Goal: Task Accomplishment & Management: Use online tool/utility

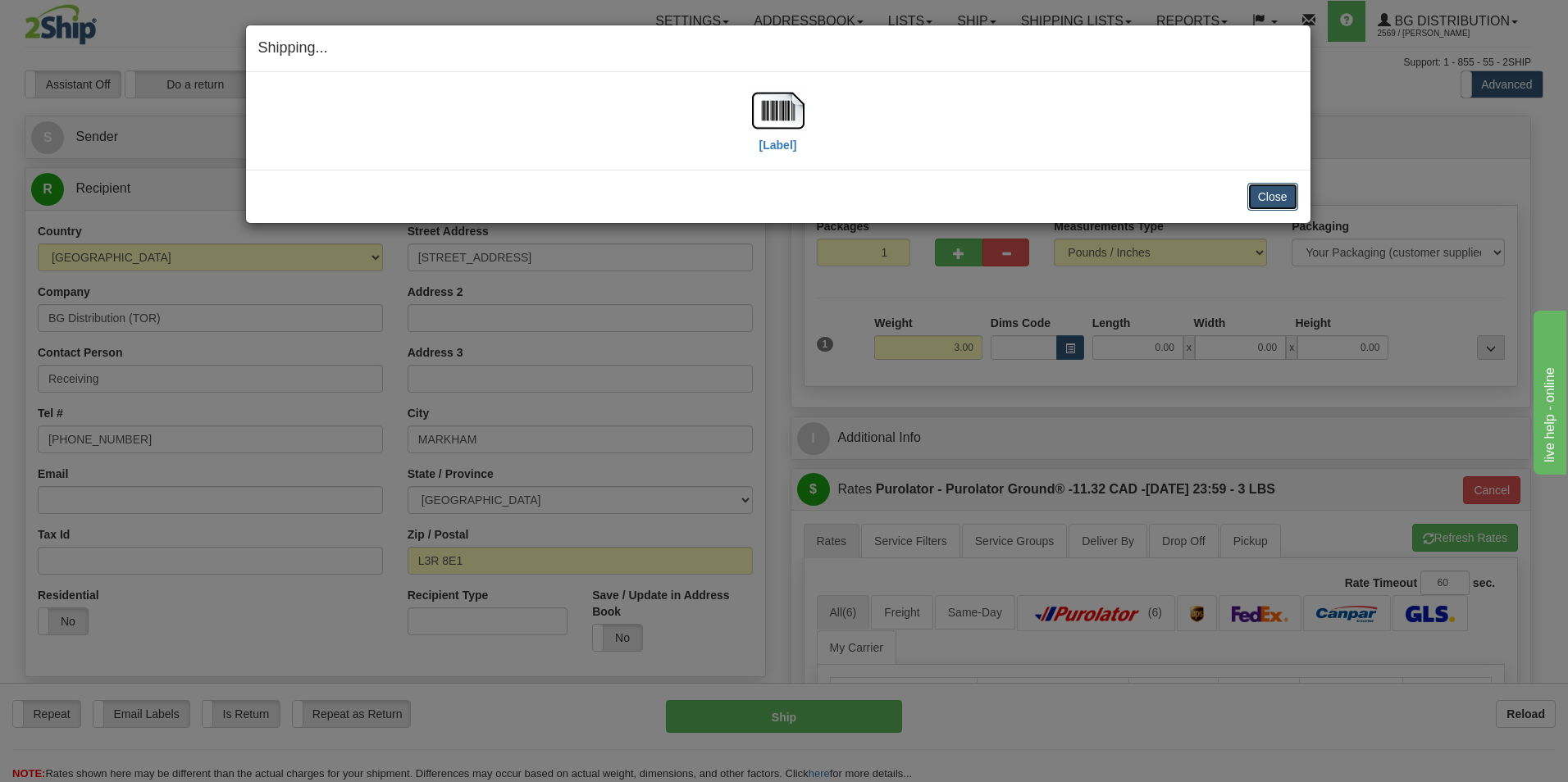
click at [1279, 190] on button "Close" at bounding box center [1272, 196] width 51 height 28
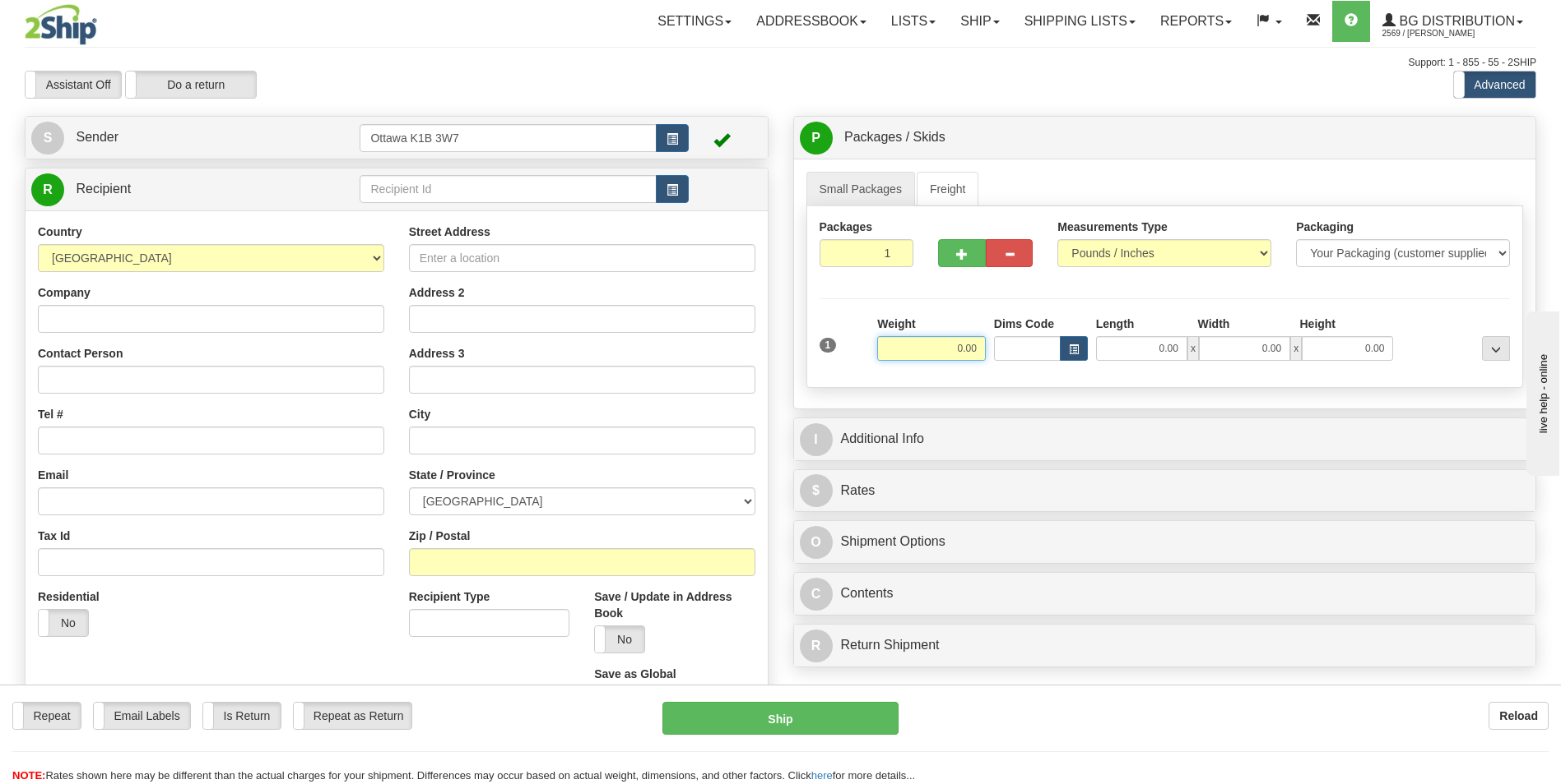
click at [951, 356] on input "0.00" at bounding box center [931, 349] width 108 height 25
type input "17.00"
click at [1134, 354] on input "0.00" at bounding box center [1141, 349] width 92 height 25
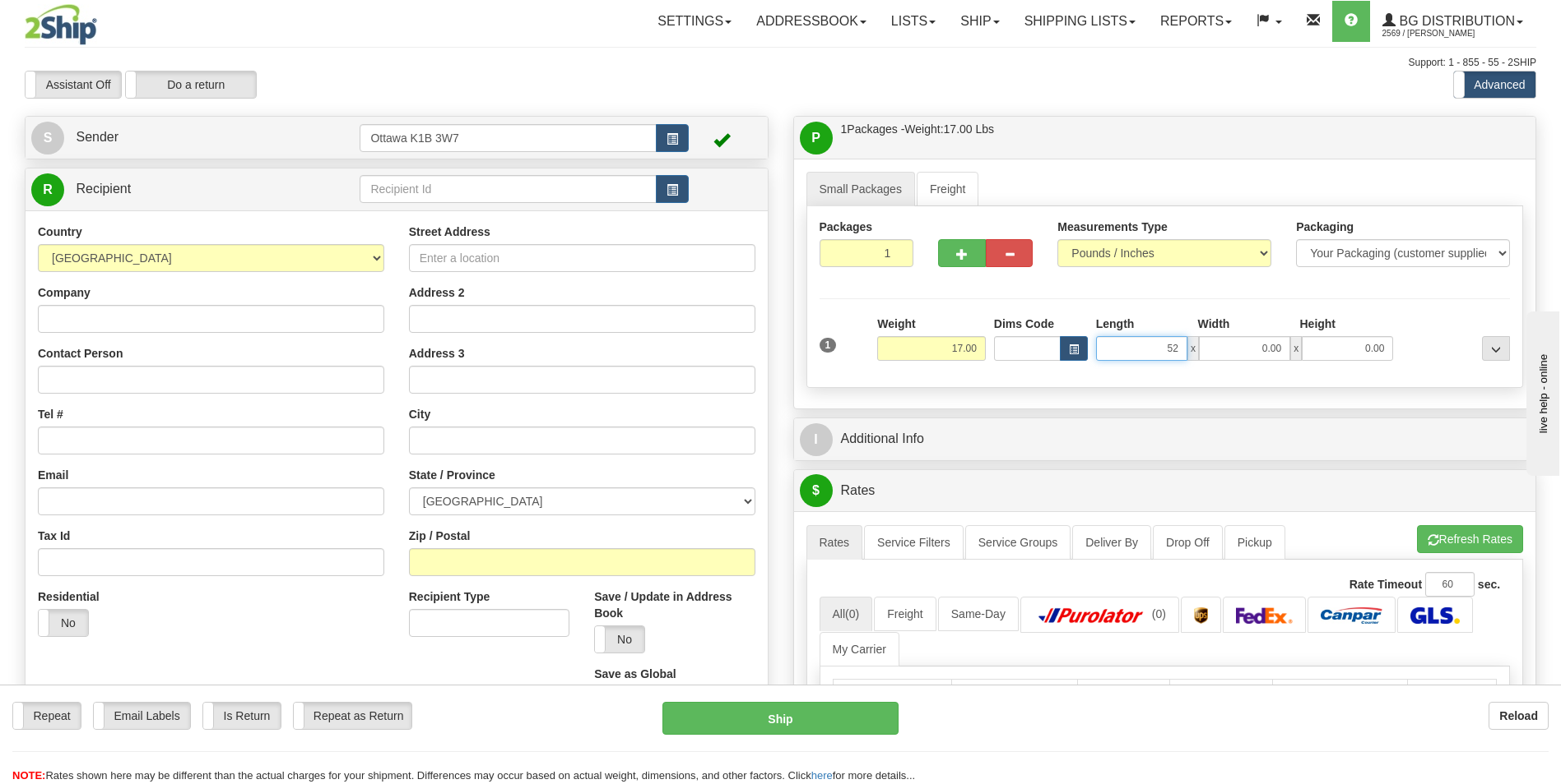
type input "52.00"
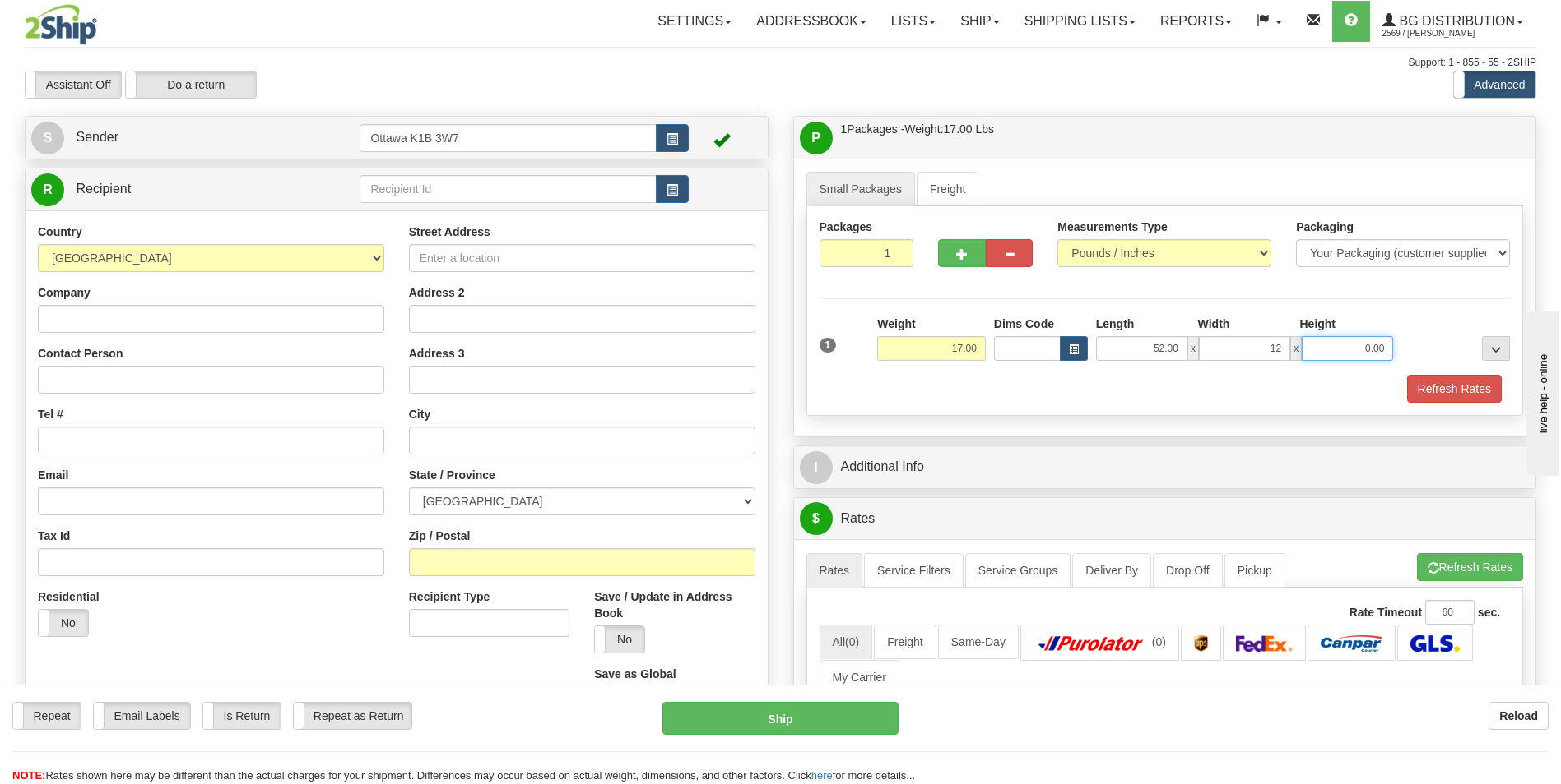
type input "12.00"
type input "7.00"
click at [1413, 296] on div "Packages 1 1 Measurements Type" at bounding box center [1165, 311] width 718 height 210
click at [485, 189] on input "text" at bounding box center [507, 188] width 297 height 28
type input "60442"
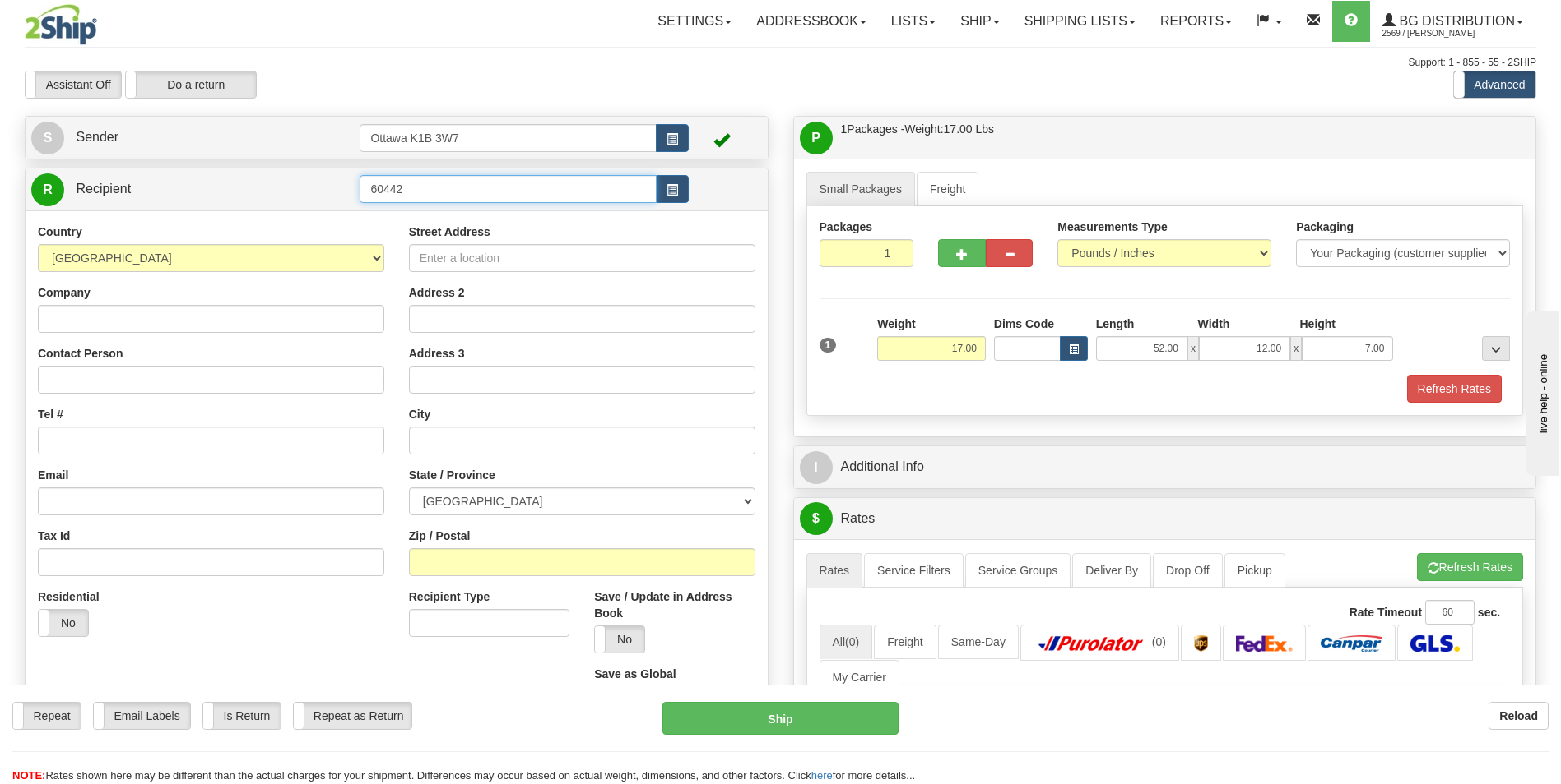
click button "Delete" at bounding box center [0, 0] width 0 height 0
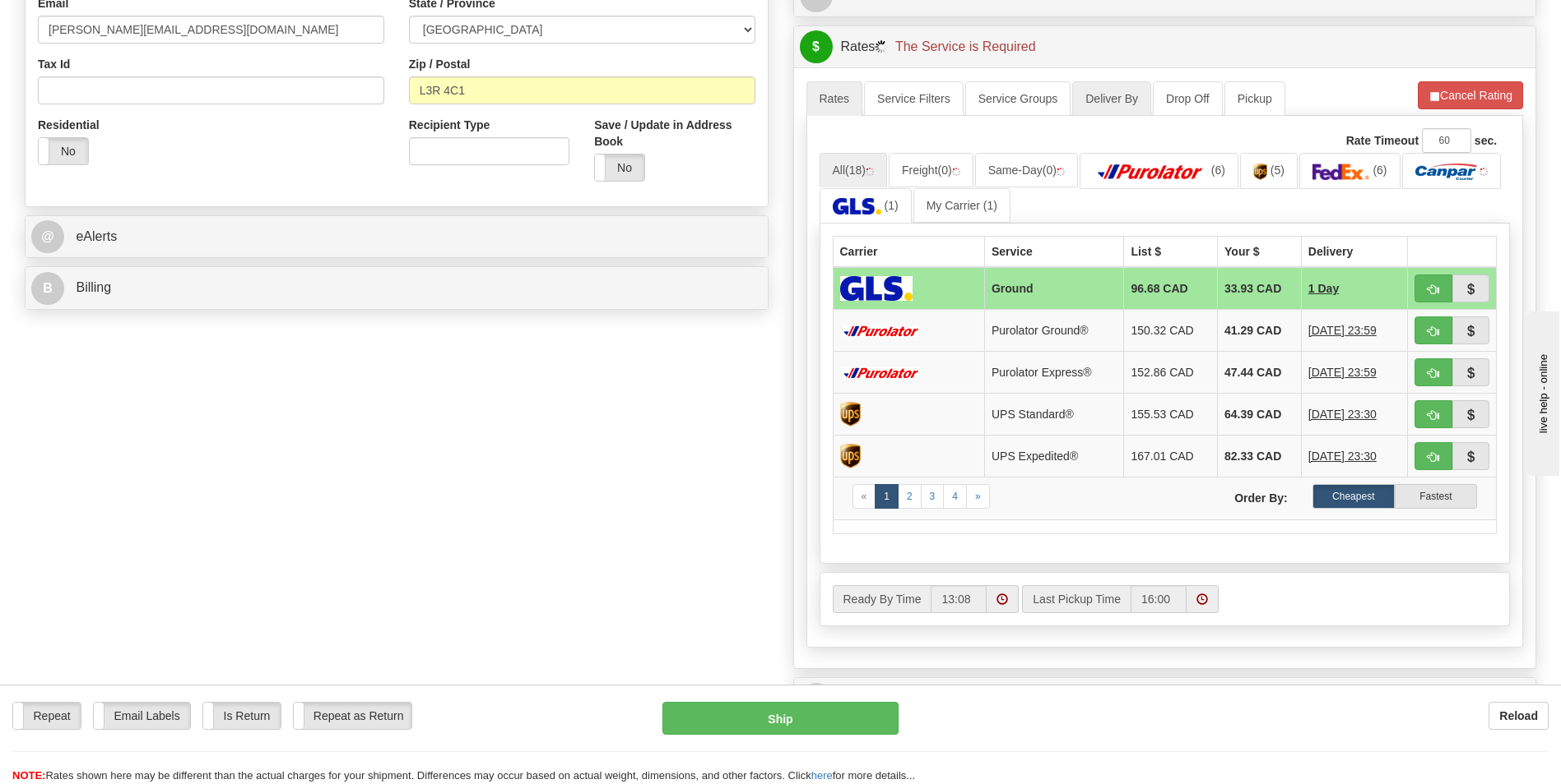
scroll to position [493, 0]
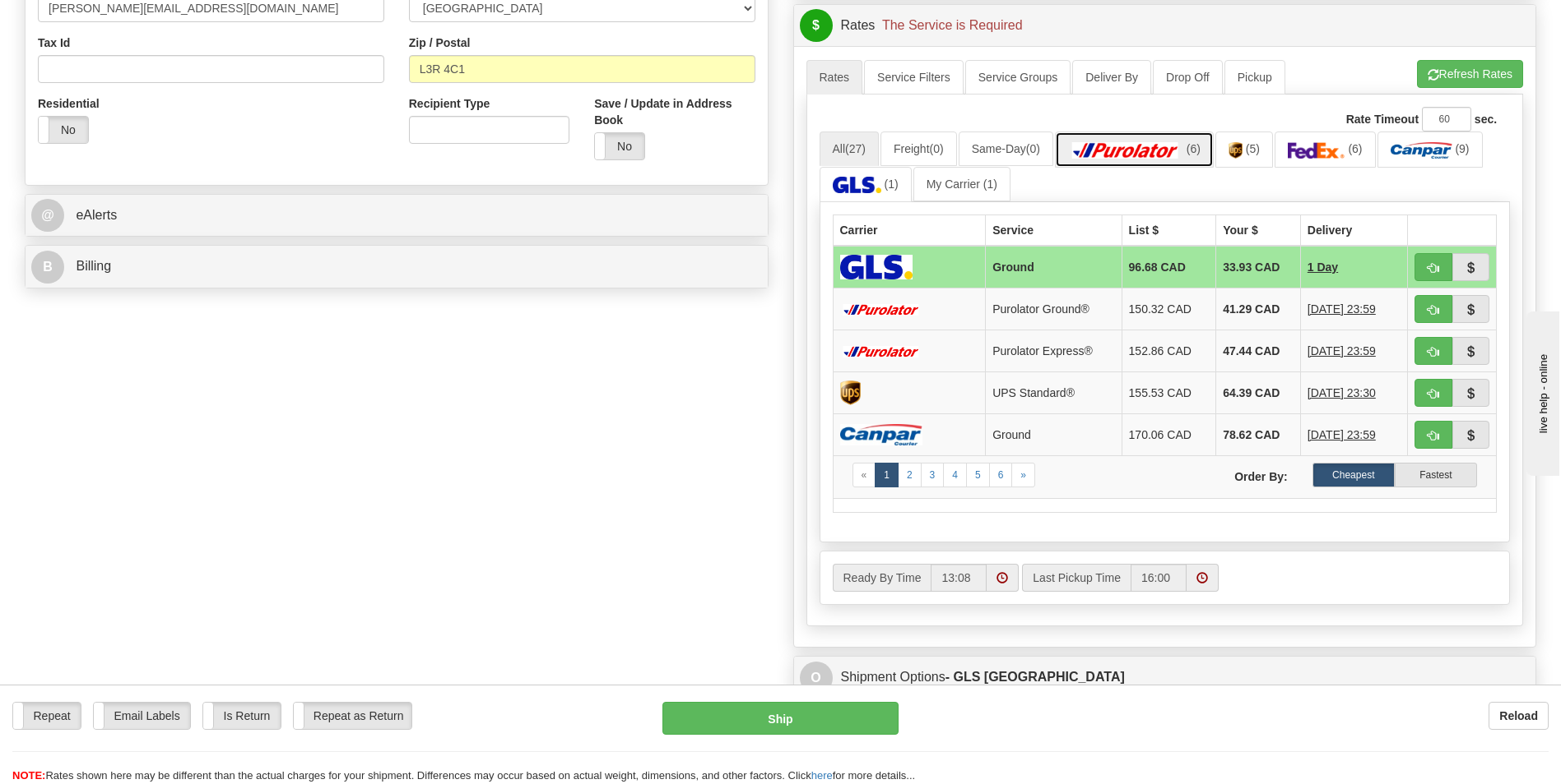
click at [1159, 144] on img at bounding box center [1124, 150] width 115 height 16
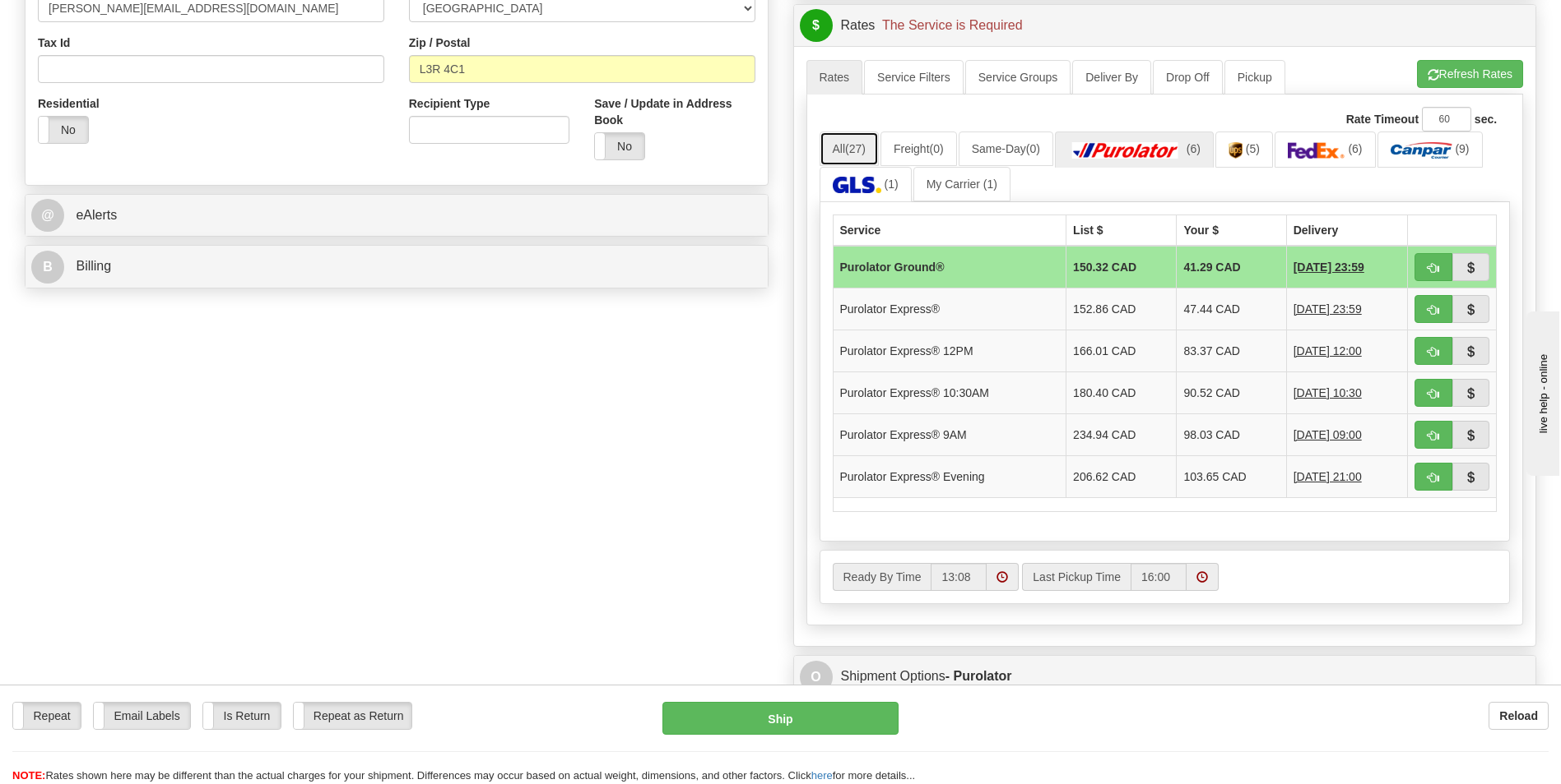
click at [846, 153] on link "All (27)" at bounding box center [848, 149] width 59 height 35
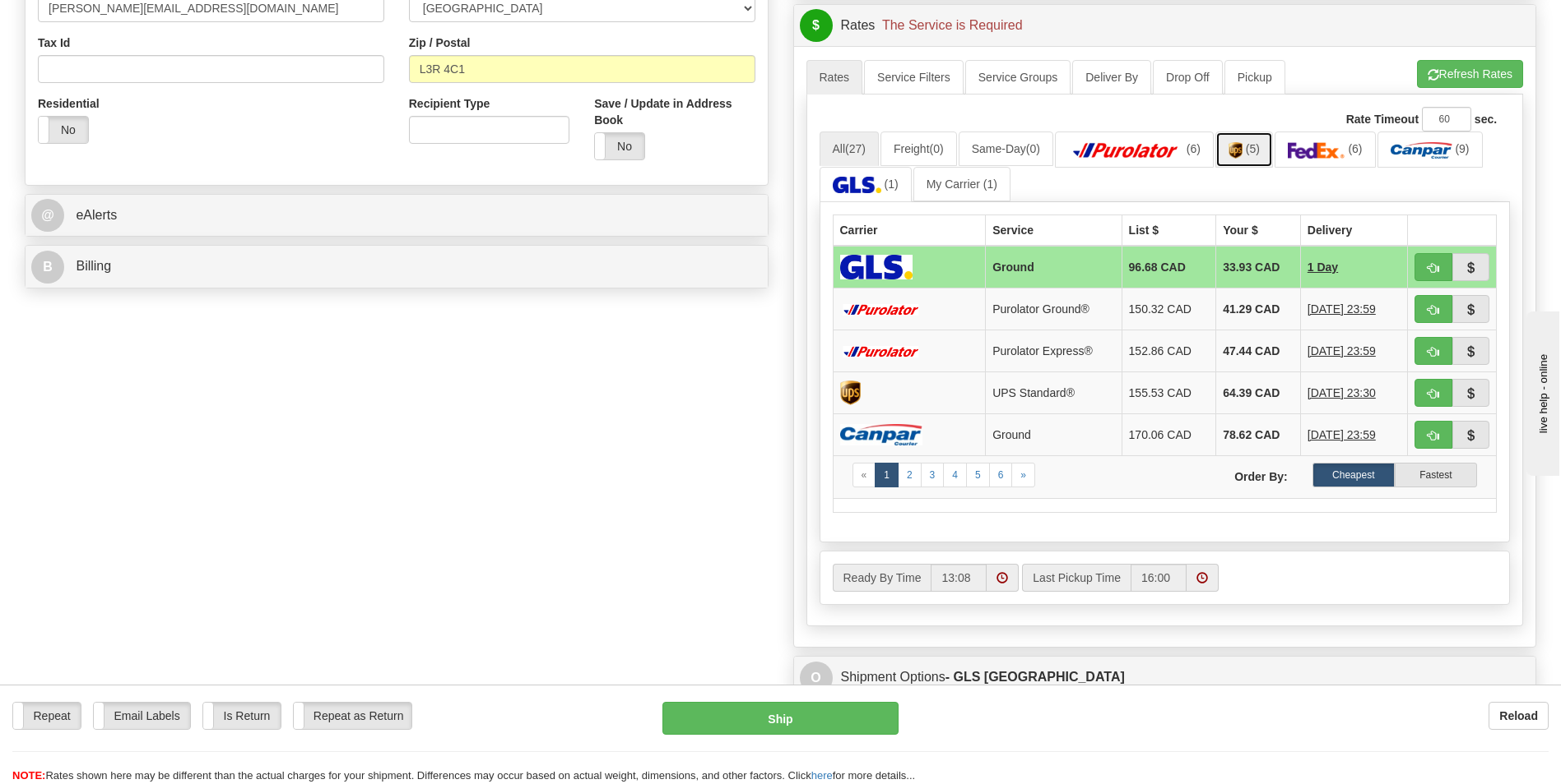
click at [1242, 156] on img at bounding box center [1235, 150] width 14 height 16
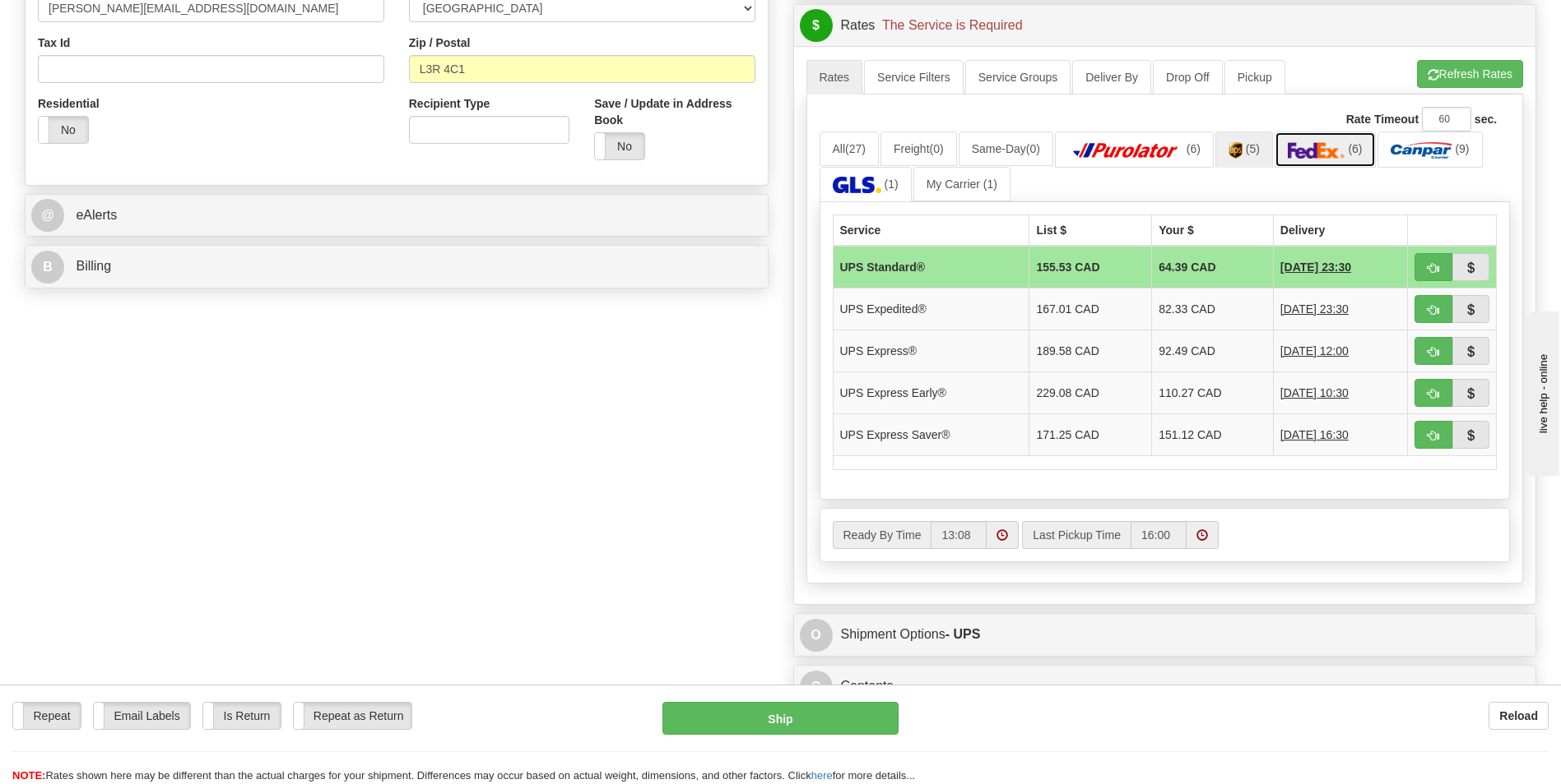
click at [1320, 151] on img at bounding box center [1317, 150] width 58 height 16
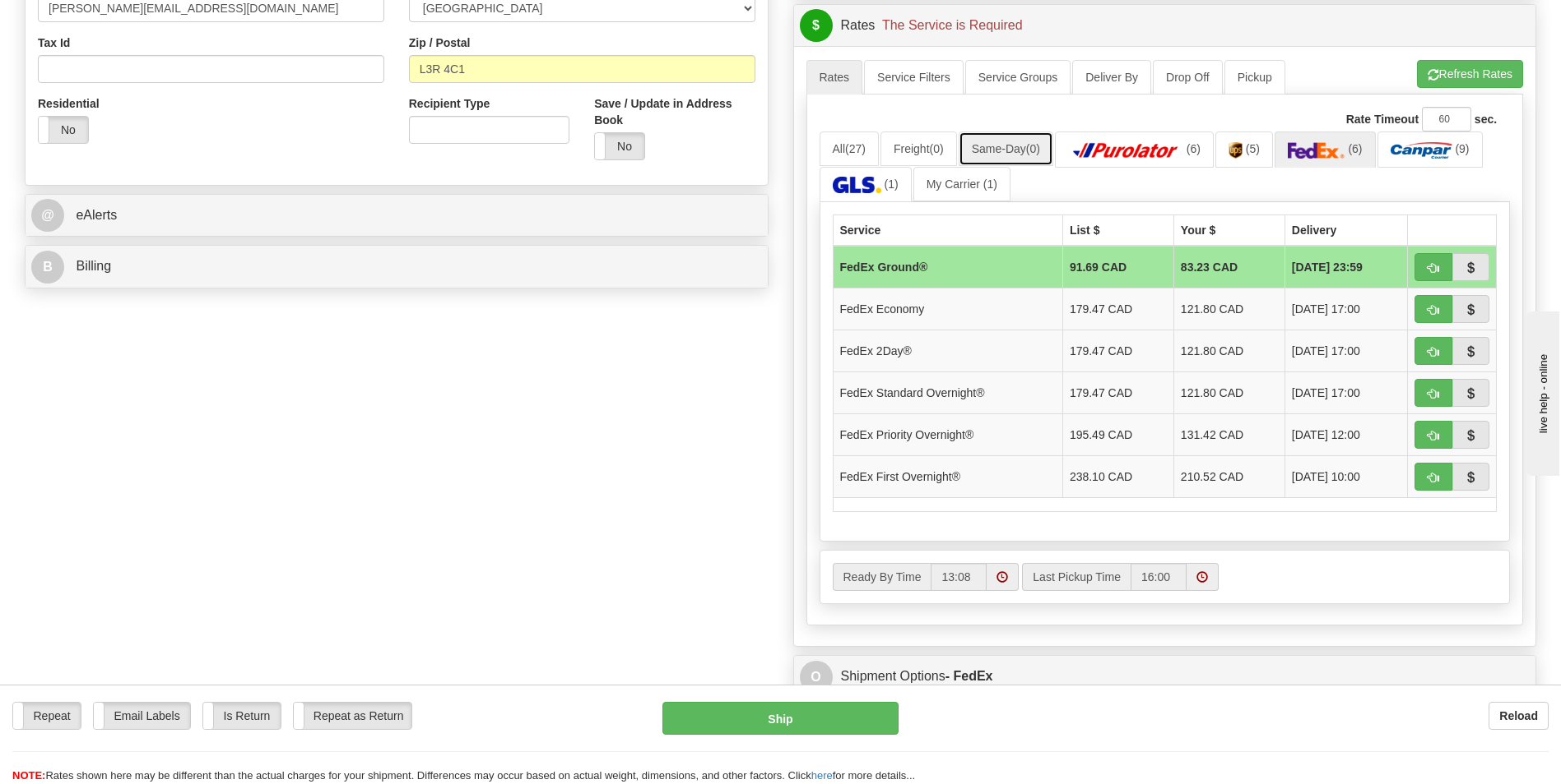
click at [1032, 143] on link "Same-Day (0)" at bounding box center [1006, 149] width 95 height 35
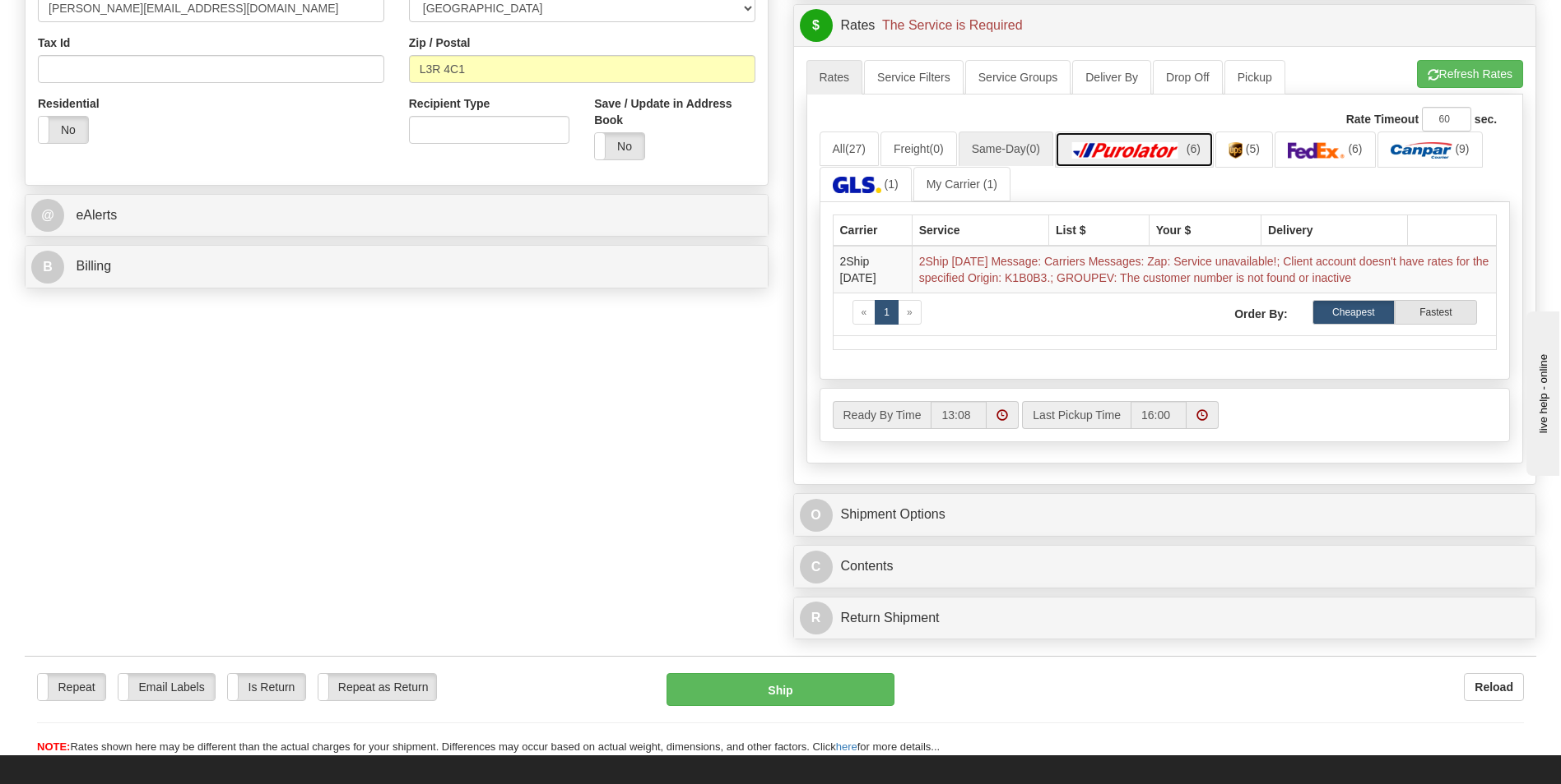
click at [1138, 147] on img at bounding box center [1124, 150] width 115 height 16
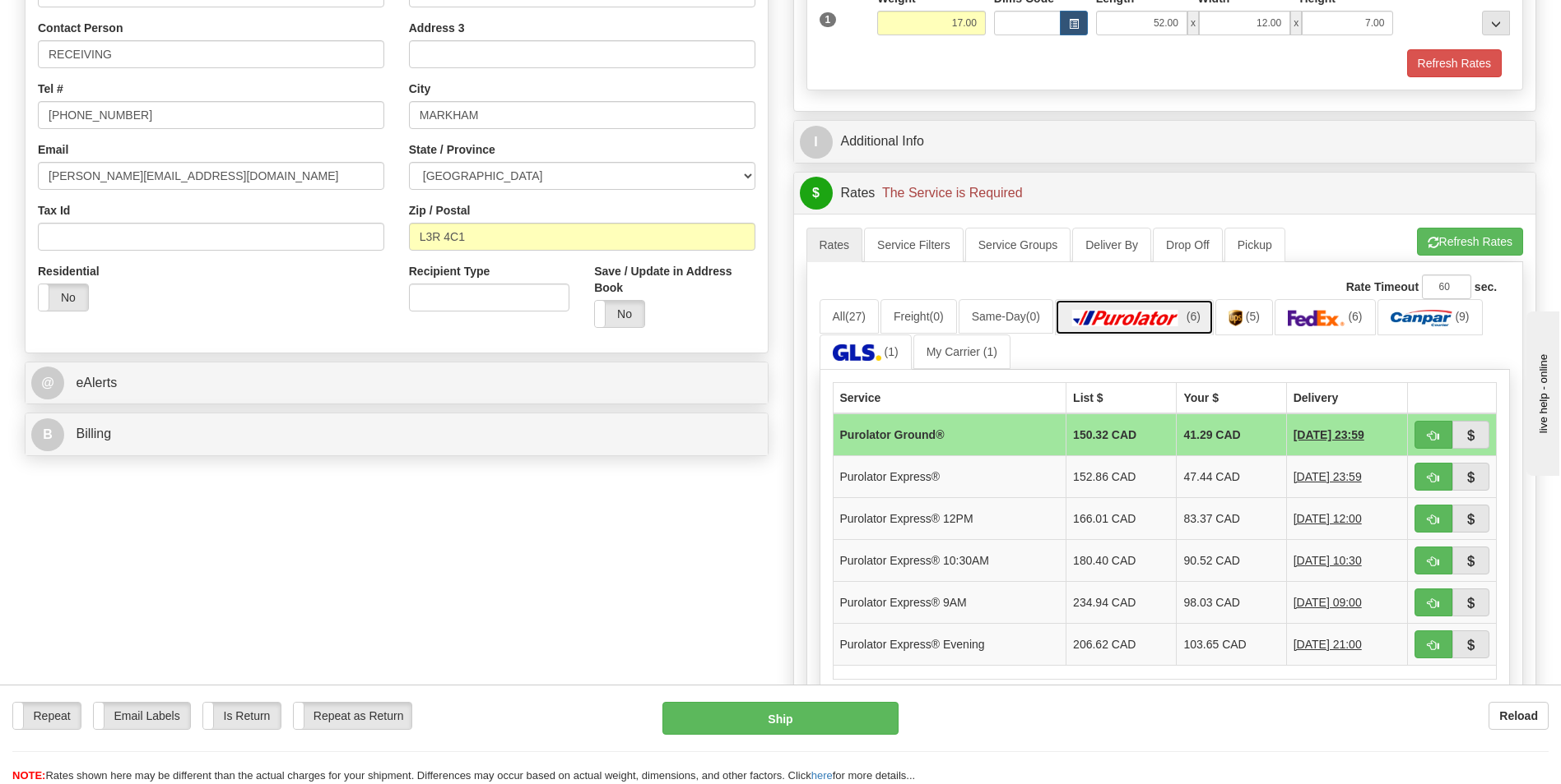
scroll to position [164, 0]
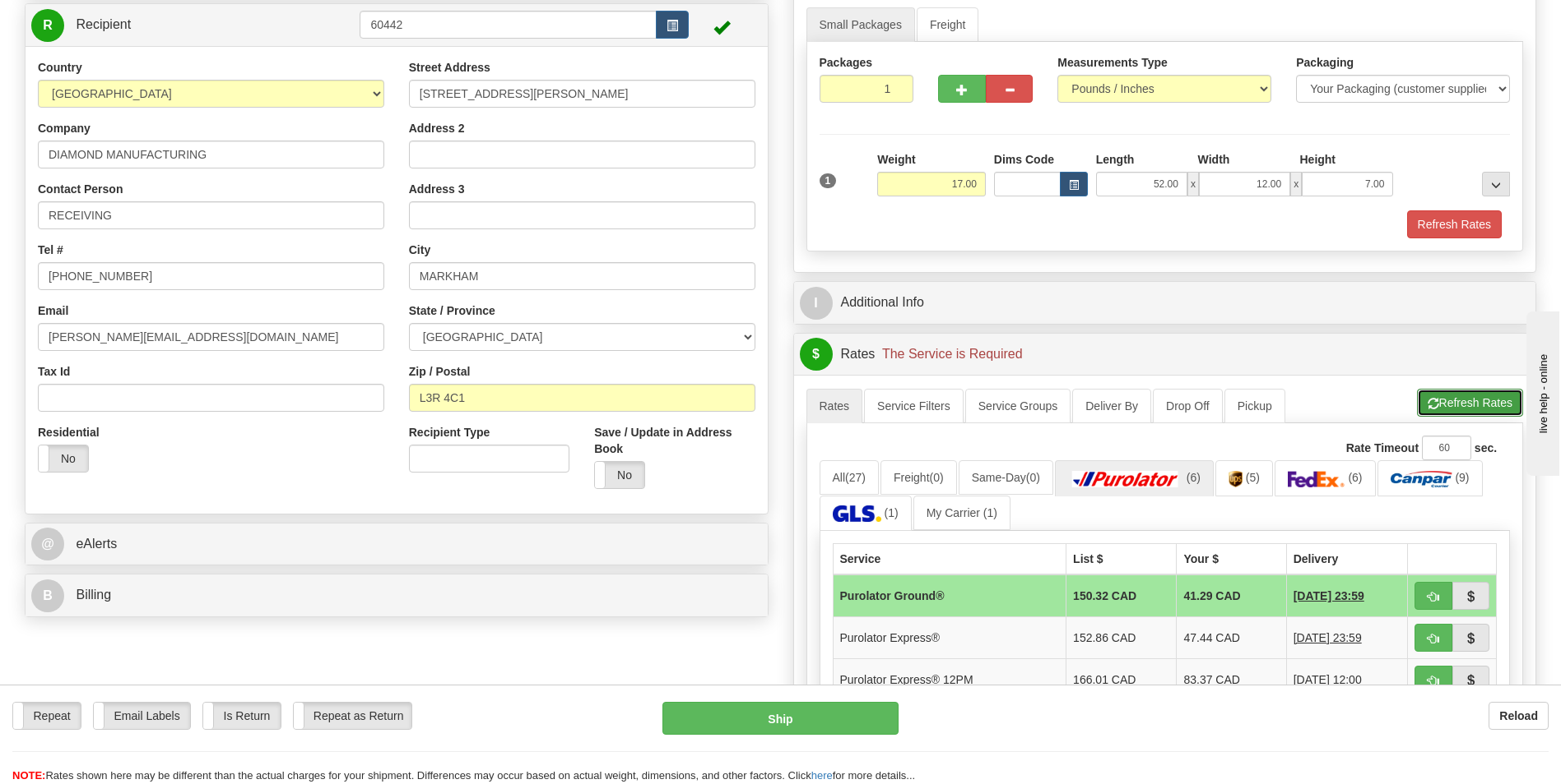
click at [1458, 402] on button "Refresh Rates" at bounding box center [1469, 403] width 106 height 28
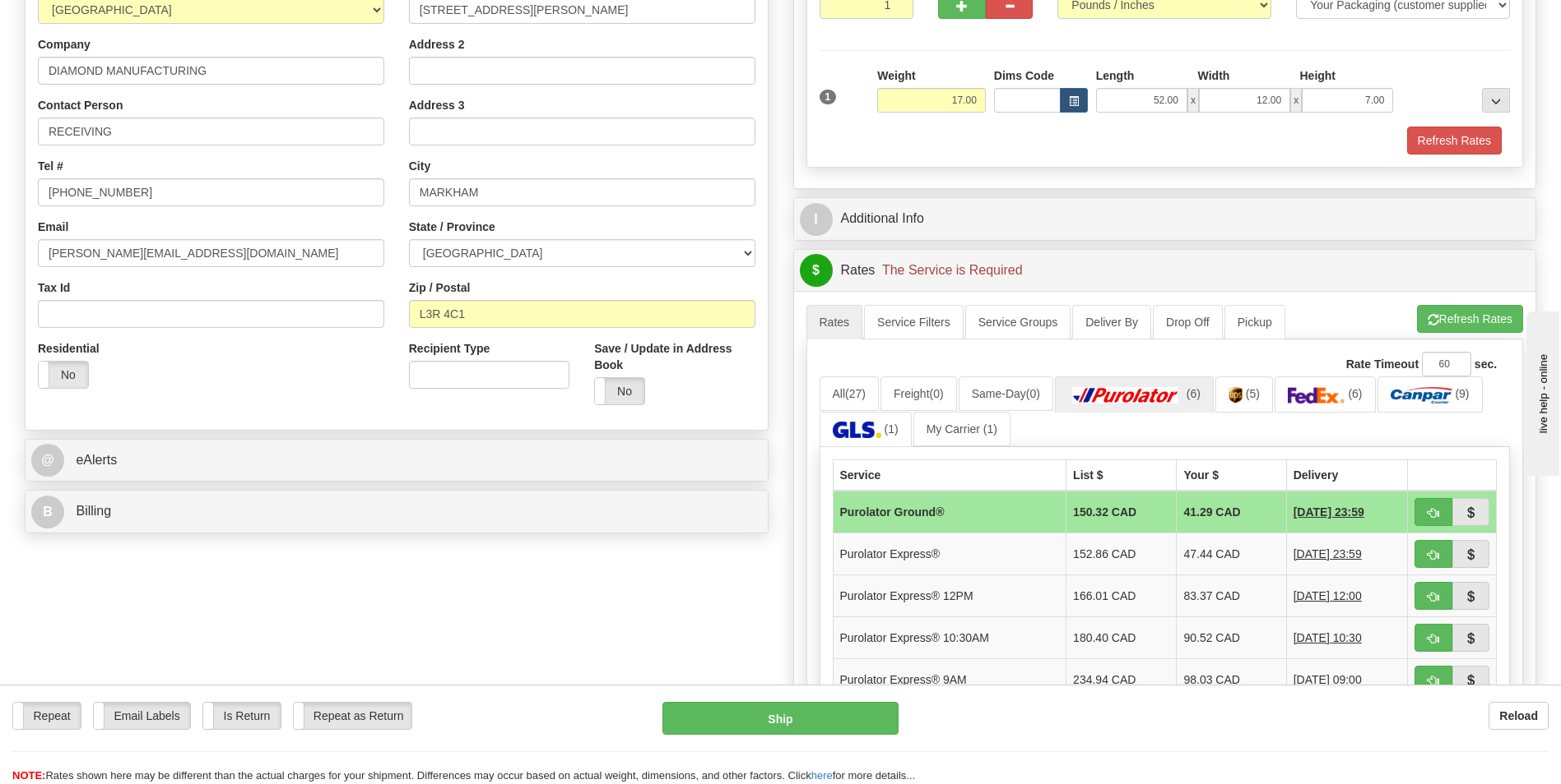
scroll to position [411, 0]
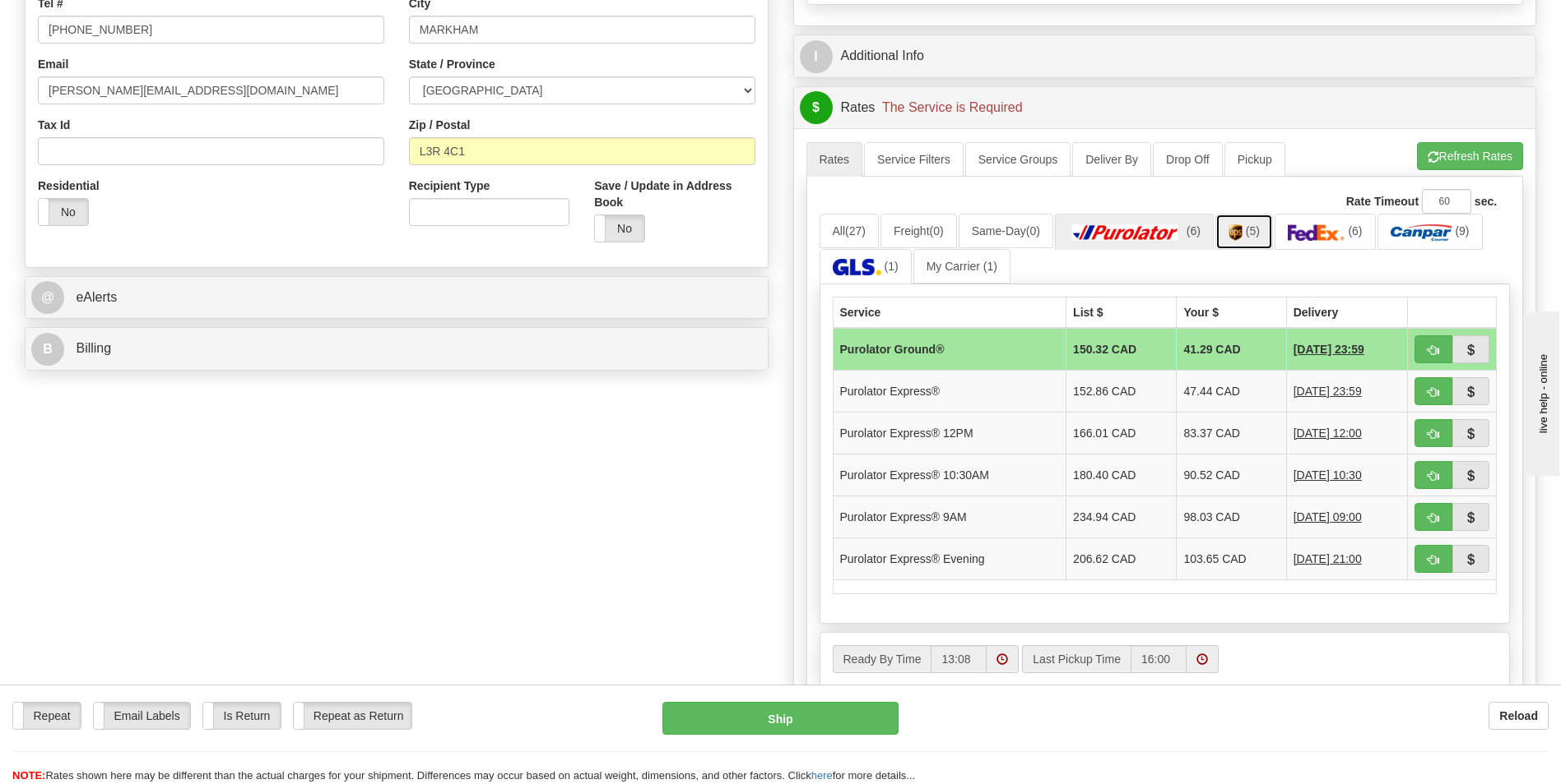
click at [1269, 229] on link "(5)" at bounding box center [1244, 231] width 58 height 36
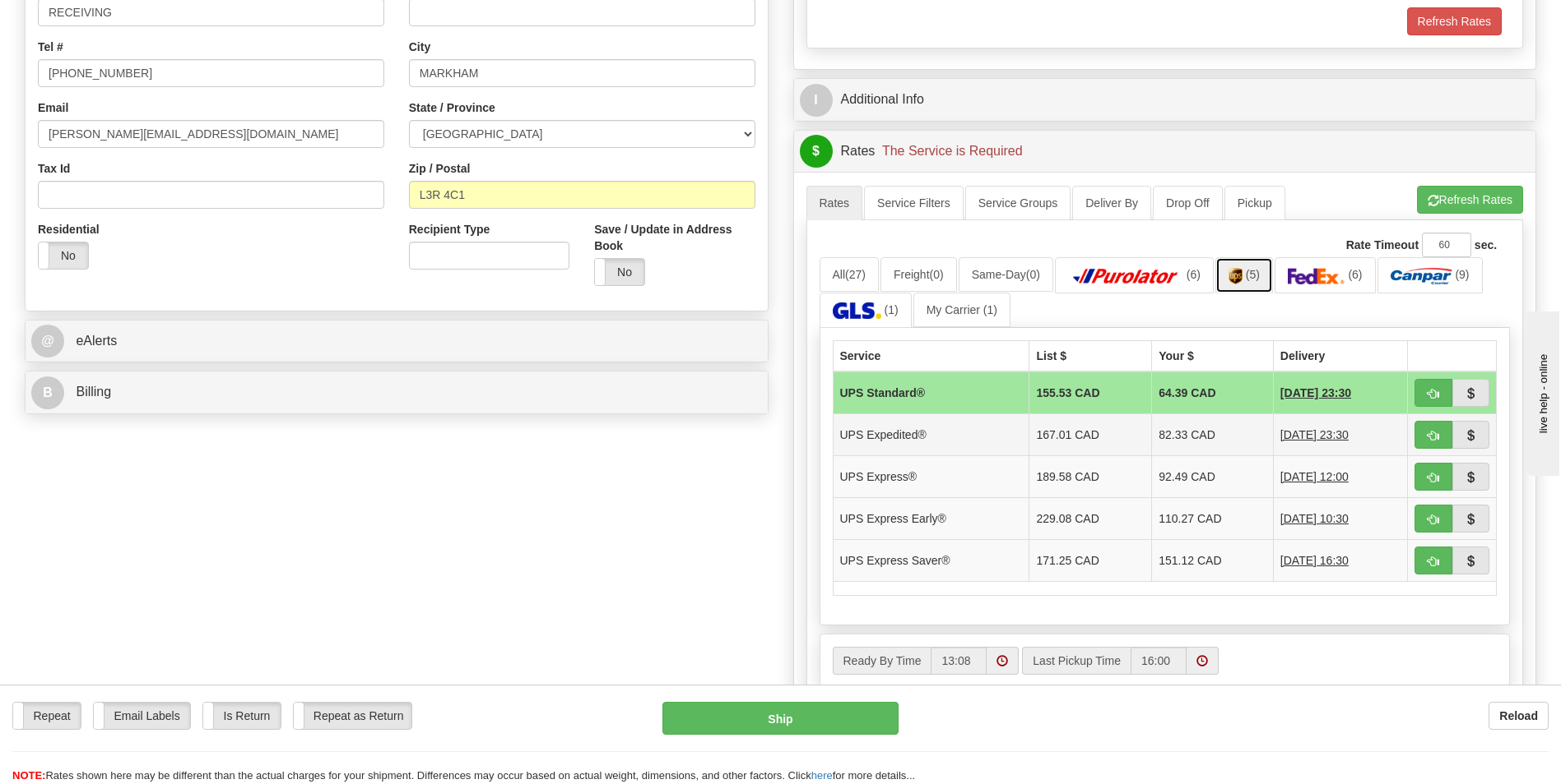
scroll to position [329, 0]
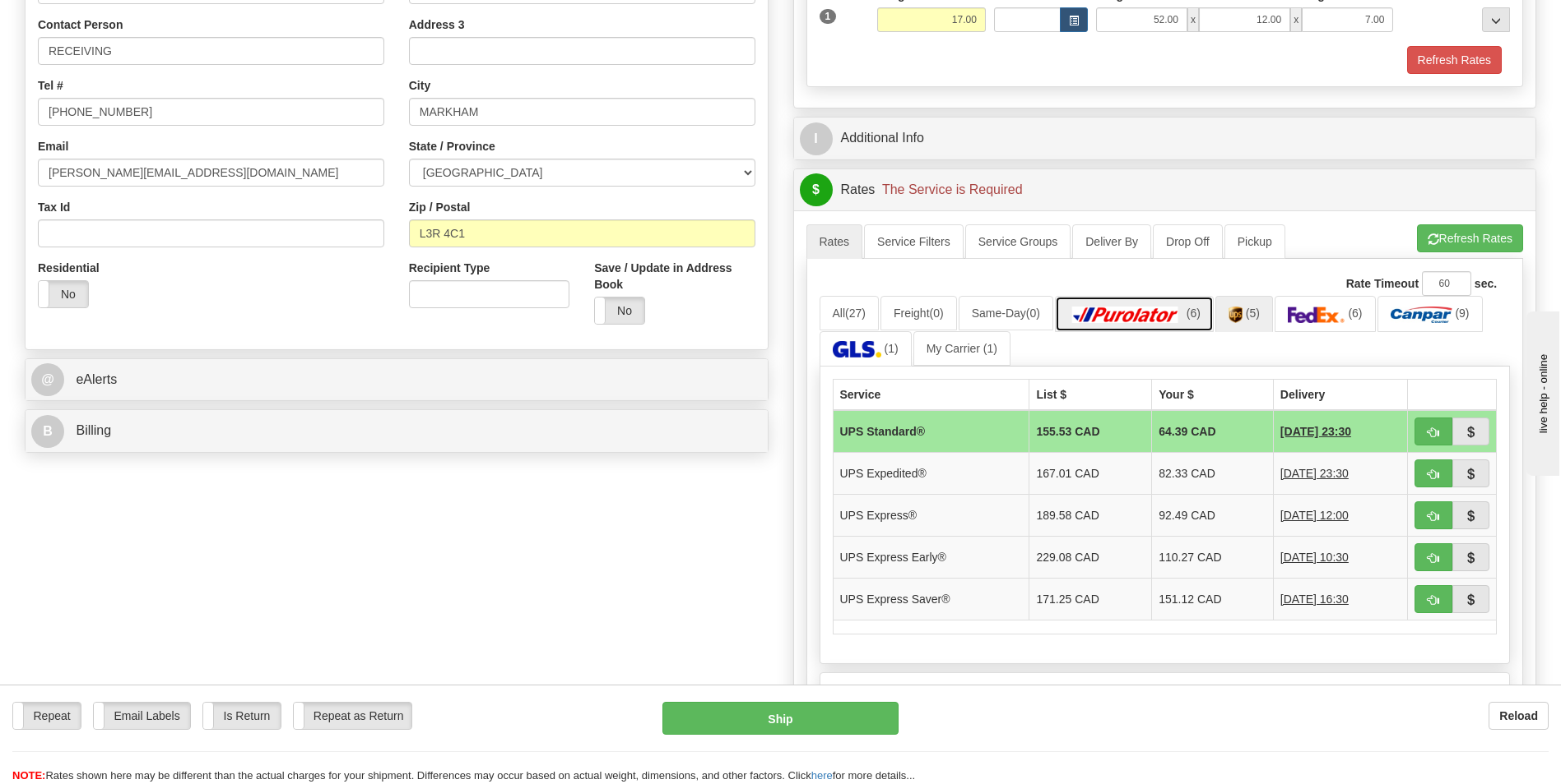
click at [1157, 311] on img at bounding box center [1124, 315] width 115 height 16
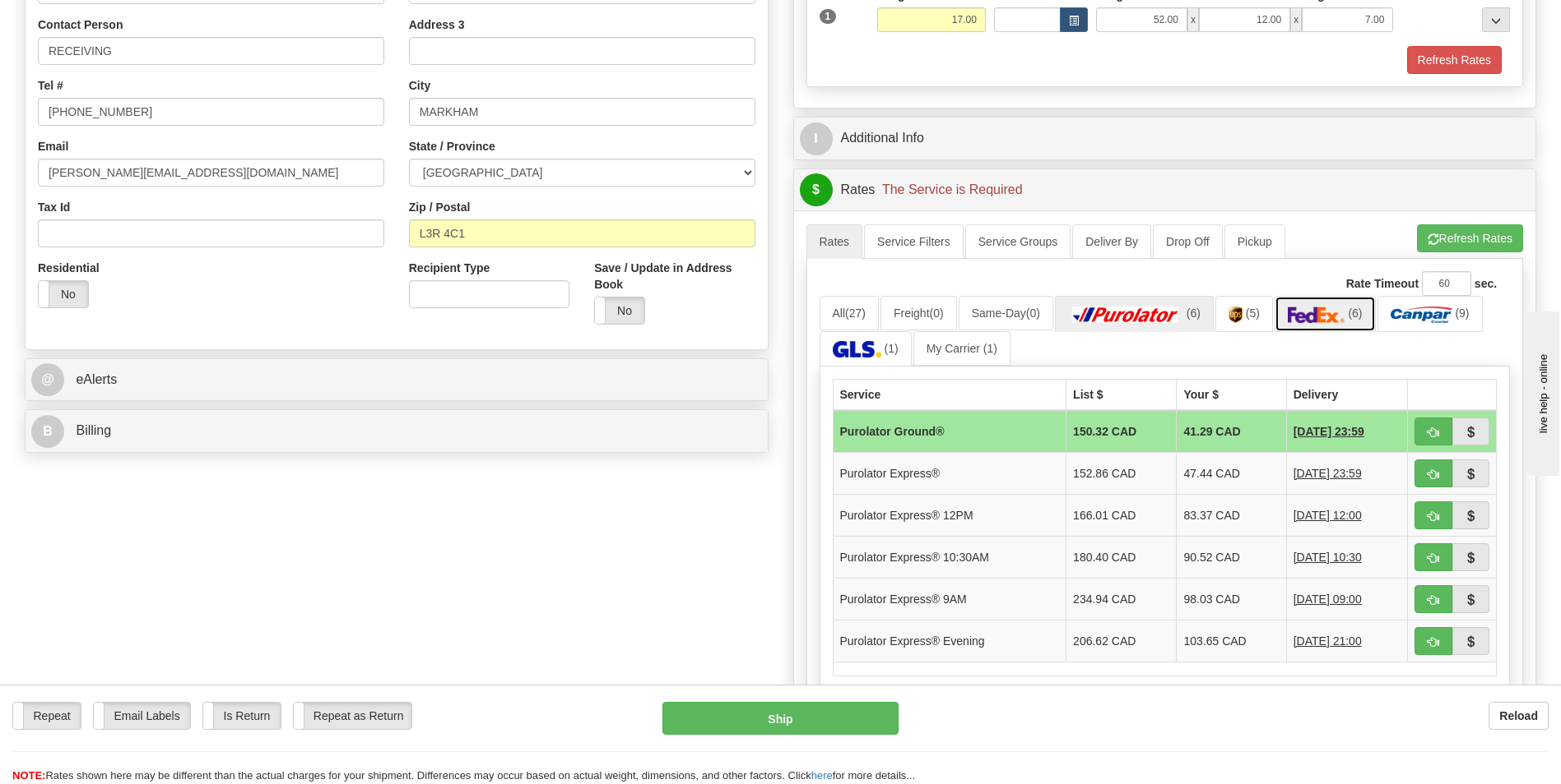
click at [1311, 319] on img at bounding box center [1317, 315] width 58 height 16
click at [1148, 326] on link "(6)" at bounding box center [1134, 314] width 158 height 36
click at [880, 348] on img at bounding box center [857, 349] width 48 height 16
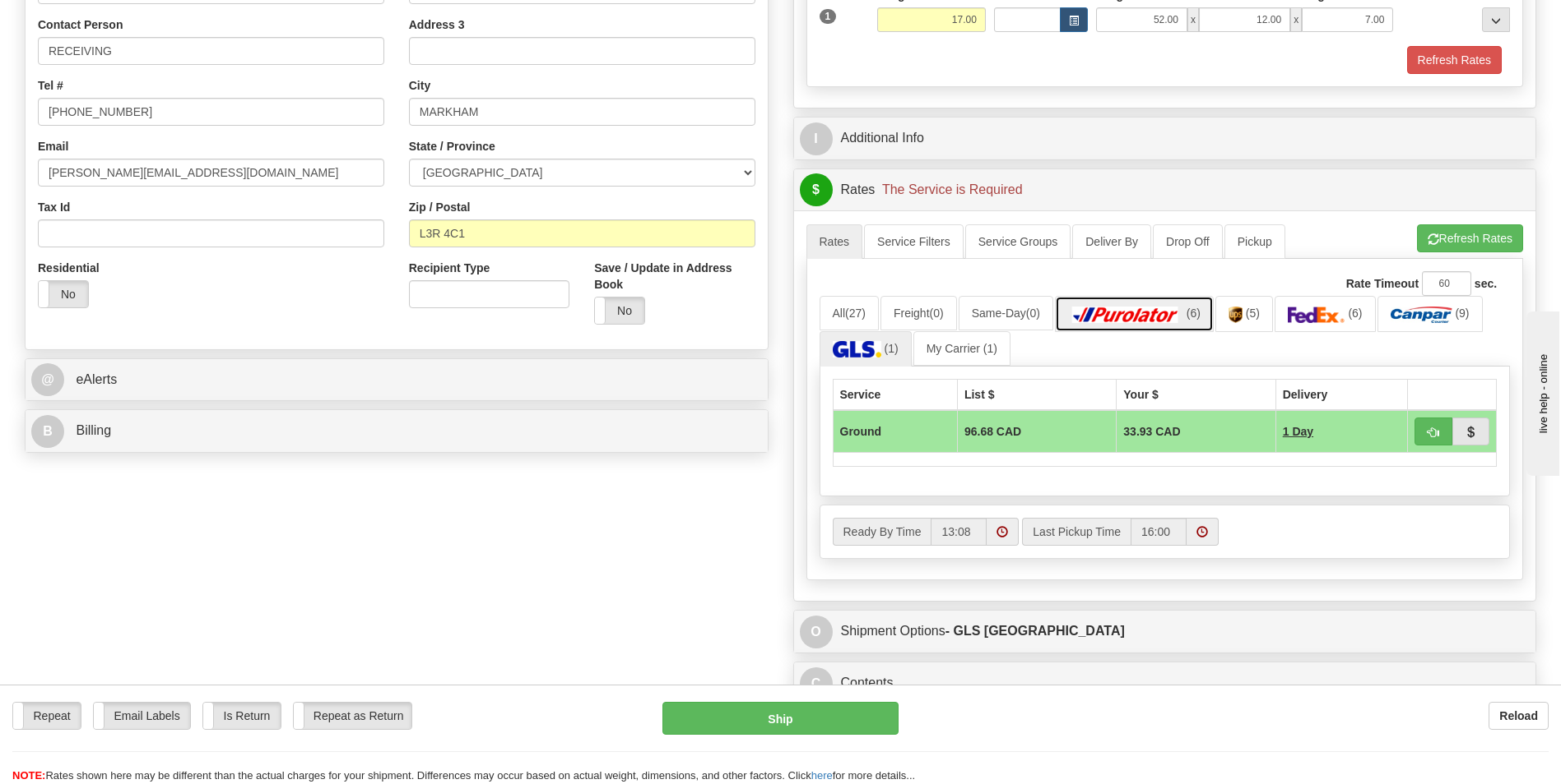
click at [1176, 308] on img at bounding box center [1124, 315] width 115 height 16
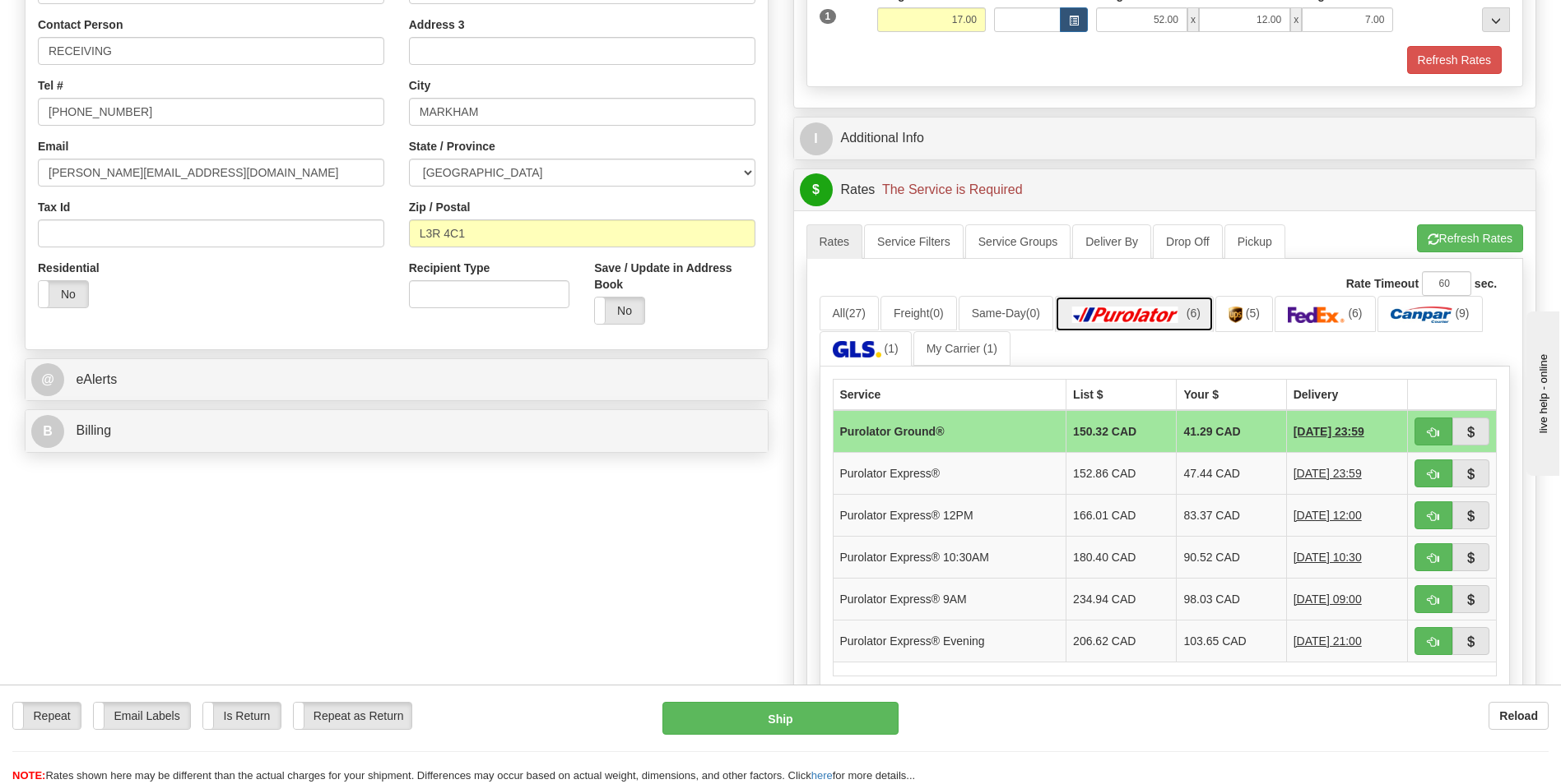
scroll to position [0, 0]
